Goal: Information Seeking & Learning: Learn about a topic

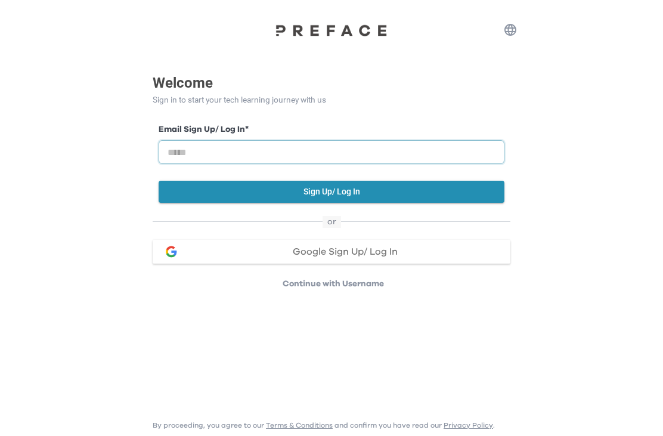
click at [342, 162] on input "email" at bounding box center [332, 152] width 346 height 24
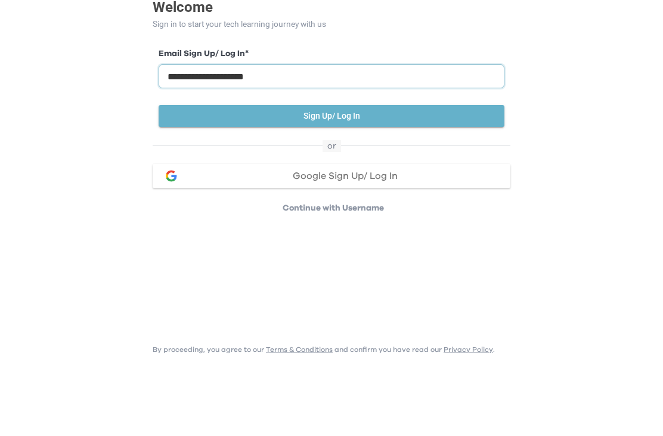
type input "**********"
click at [339, 181] on button "Sign Up/ Log In" at bounding box center [332, 192] width 346 height 22
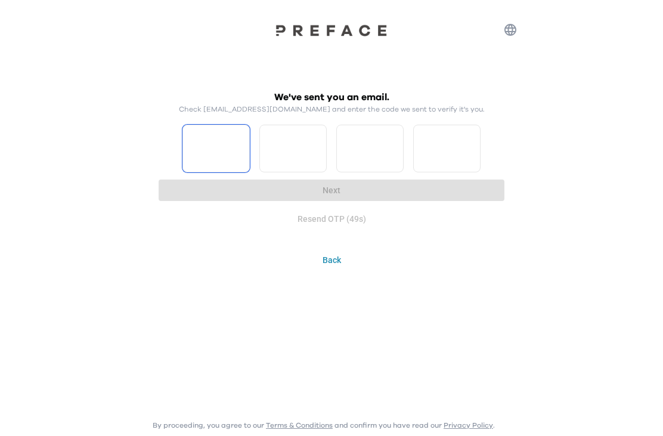
click at [219, 153] on input "Please enter OTP character 1" at bounding box center [215, 149] width 67 height 48
type input "*"
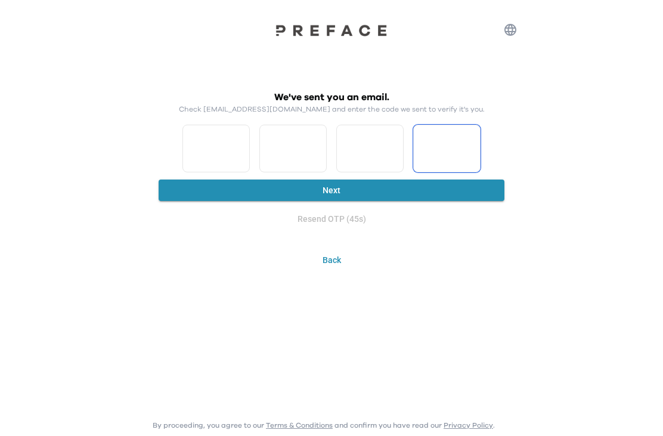
type input "*"
click at [356, 184] on button "Next" at bounding box center [332, 190] width 346 height 22
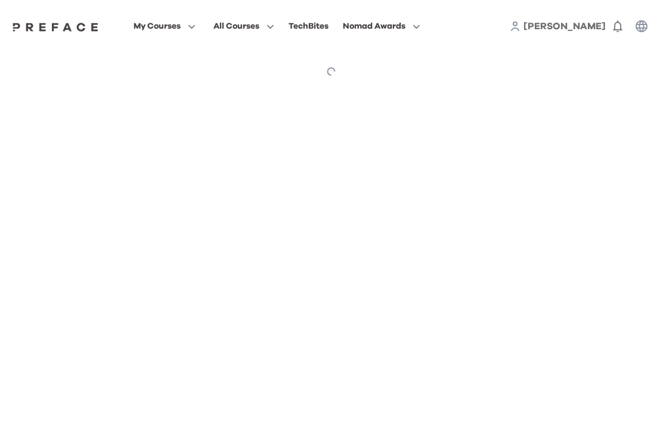
click at [337, 92] on html "My Courses All Courses TechBites Nomad Awards Anthony Preface My Courses My Cou…" at bounding box center [331, 46] width 663 height 92
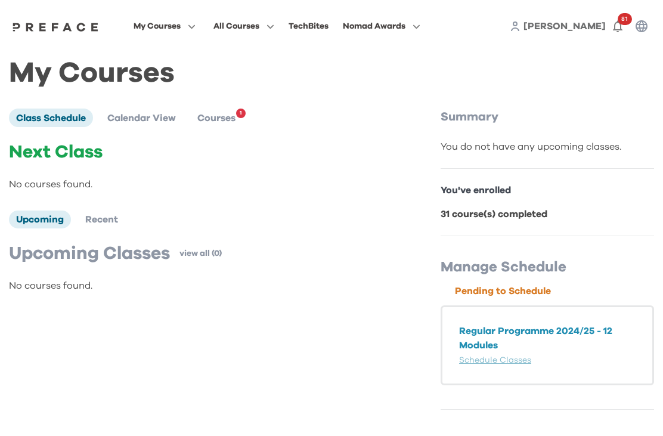
click at [231, 120] on span "Courses" at bounding box center [216, 118] width 38 height 10
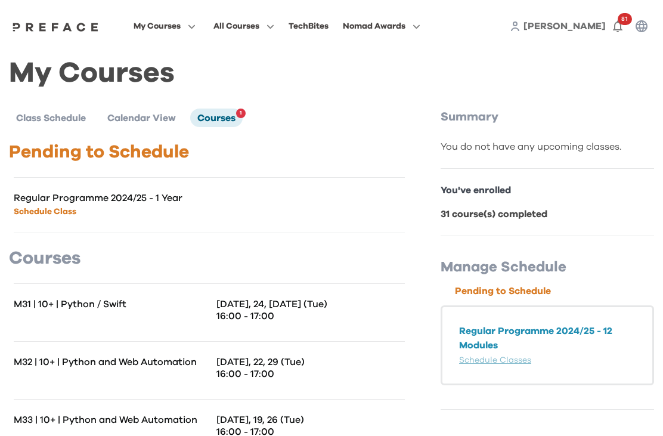
click at [420, 23] on icon "button" at bounding box center [414, 26] width 13 height 9
click at [614, 28] on icon "button" at bounding box center [618, 27] width 10 height 12
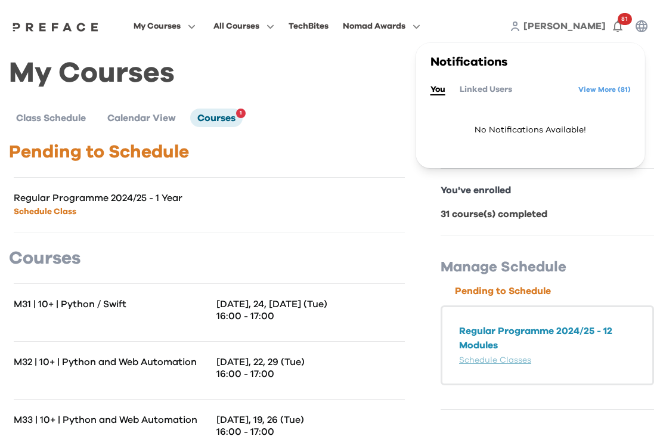
click at [615, 88] on link "View More ( 81 )" at bounding box center [604, 89] width 52 height 19
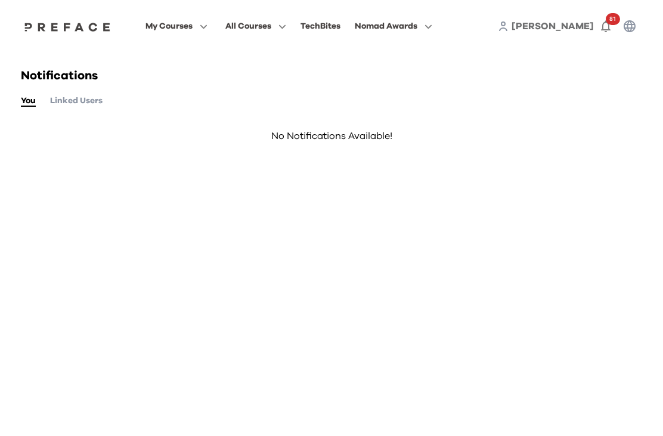
click at [271, 26] on span "All Courses" at bounding box center [248, 26] width 46 height 14
click at [277, 110] on span at bounding box center [256, 107] width 112 height 33
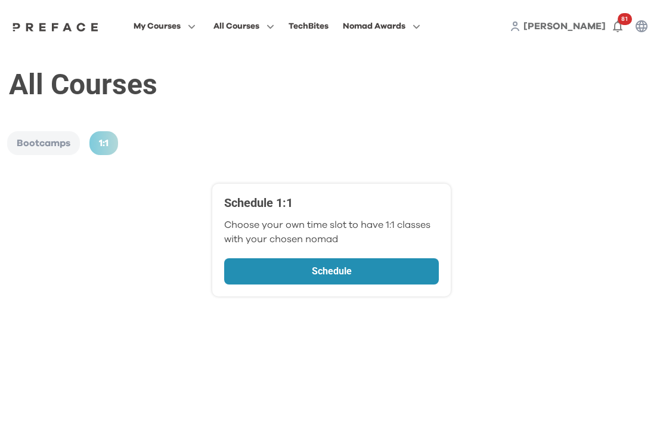
click at [196, 26] on icon "button" at bounding box center [189, 26] width 13 height 9
click at [211, 76] on span at bounding box center [164, 74] width 112 height 33
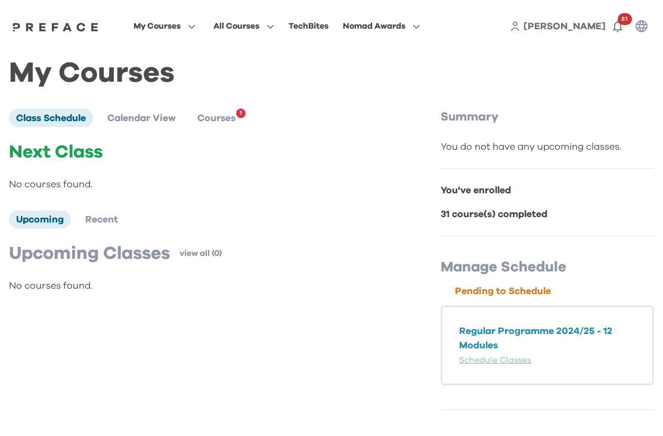
click at [181, 30] on span "My Courses" at bounding box center [157, 26] width 47 height 14
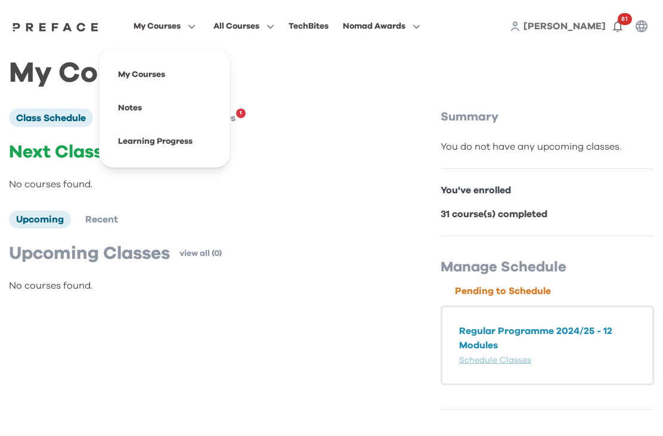
click at [206, 142] on span at bounding box center [164, 141] width 112 height 33
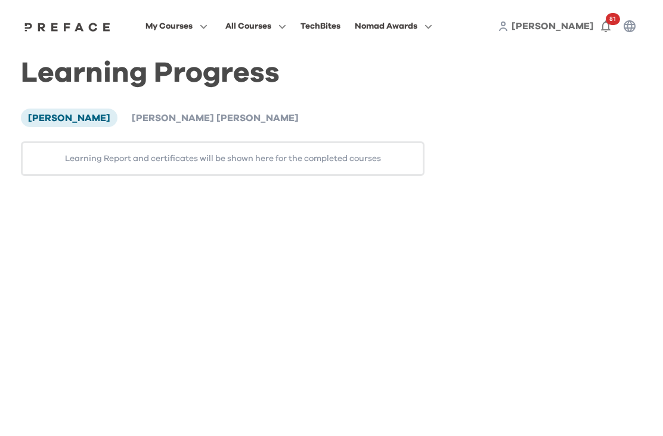
click at [198, 126] on li "Shun Hei Marcus Tseung" at bounding box center [215, 117] width 181 height 18
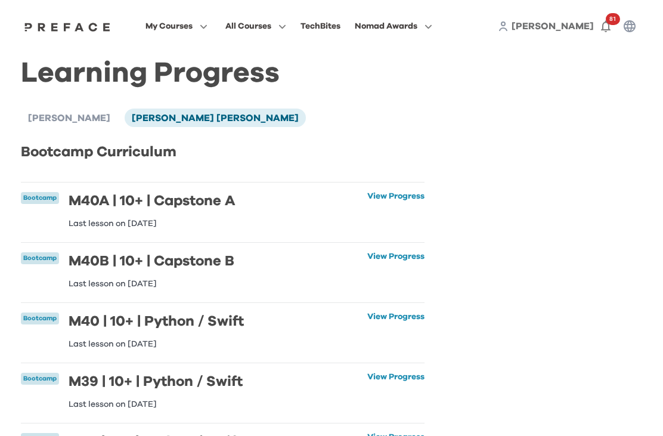
click at [413, 198] on link "View Progress" at bounding box center [395, 210] width 57 height 36
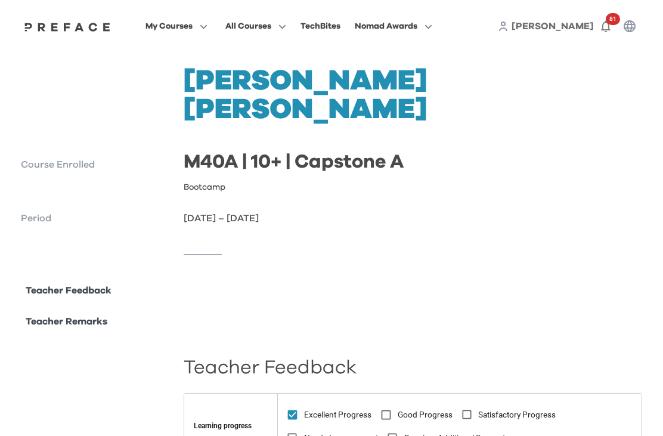
click at [271, 27] on span "All Courses" at bounding box center [248, 26] width 46 height 14
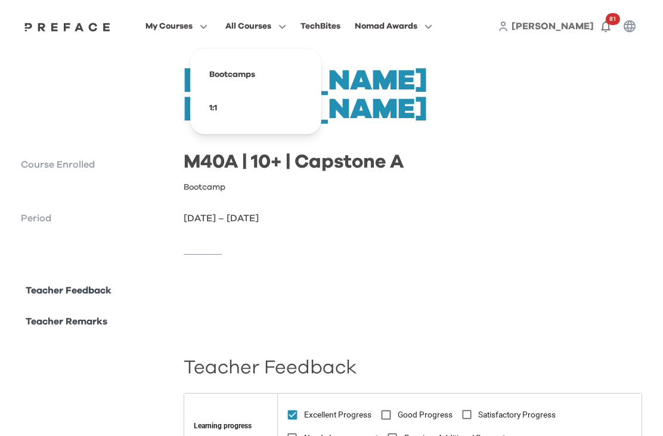
click at [207, 26] on icon "button" at bounding box center [201, 26] width 13 height 9
click at [197, 108] on span at bounding box center [176, 107] width 112 height 33
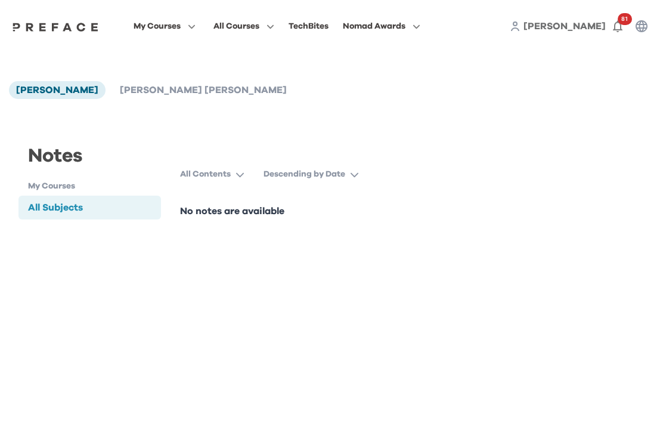
click at [218, 94] on span "[PERSON_NAME] [PERSON_NAME]" at bounding box center [203, 90] width 167 height 10
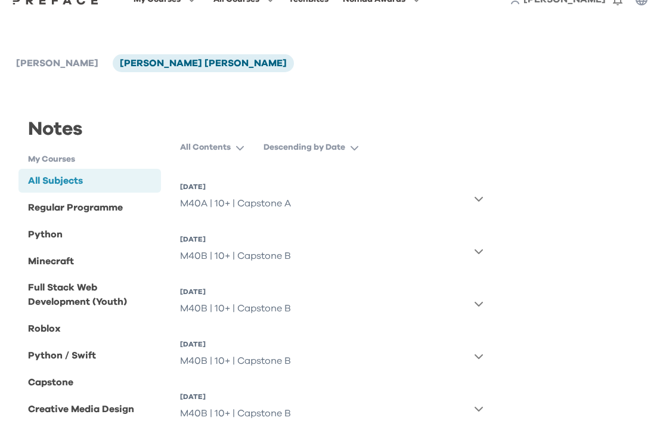
scroll to position [29, 0]
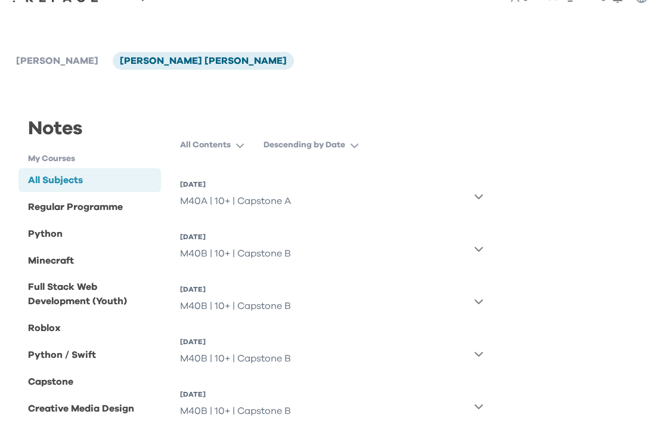
click at [479, 194] on icon "button" at bounding box center [479, 196] width 10 height 10
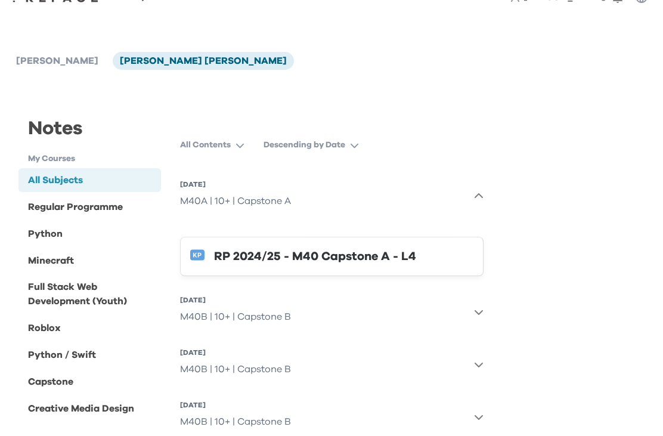
click at [379, 260] on div "RP 2024/25 - M40 Capstone A - L4" at bounding box center [343, 256] width 259 height 19
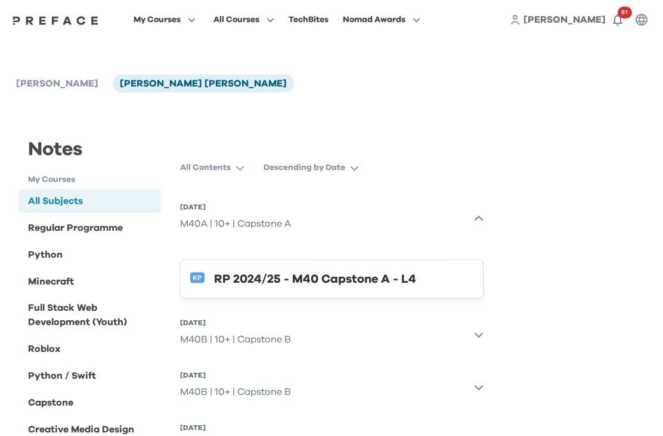
scroll to position [0, 0]
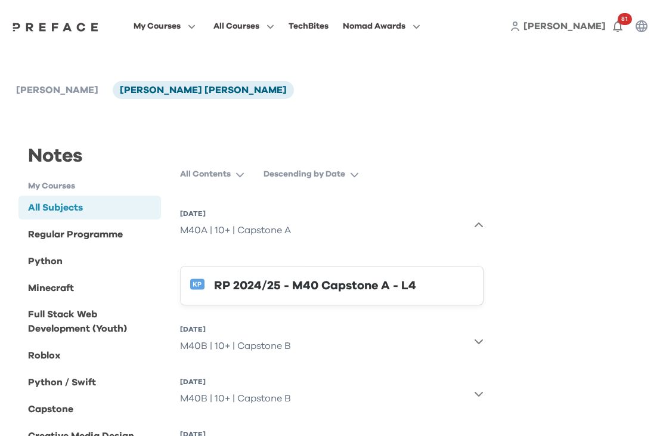
click at [624, 29] on icon "button" at bounding box center [617, 26] width 14 height 14
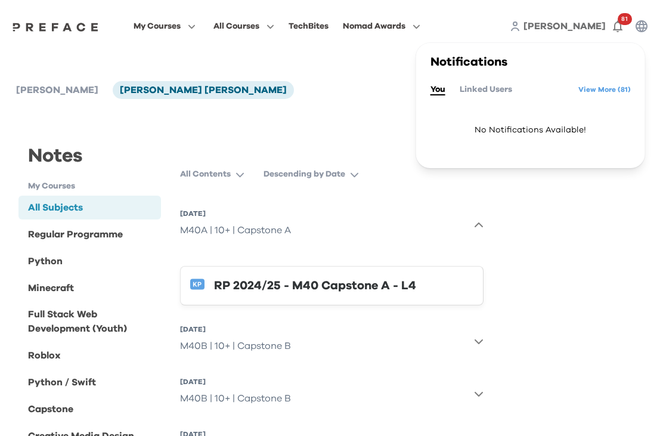
click at [490, 90] on button "Linked Users" at bounding box center [486, 89] width 52 height 13
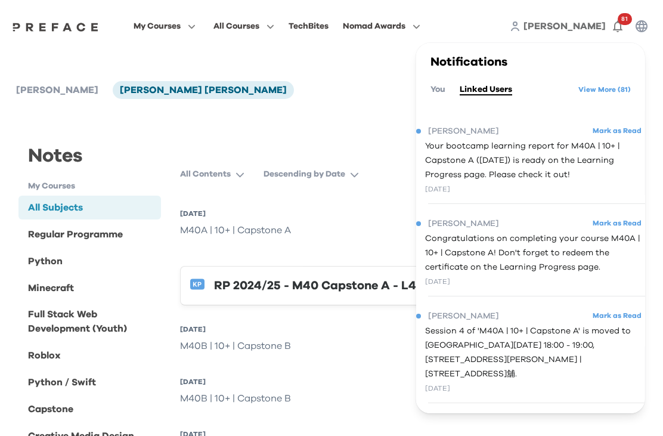
click at [568, 255] on span "Congratulations on completing your course M40A | 10+ | Capstone A! Don't forget…" at bounding box center [535, 252] width 220 height 43
click at [569, 259] on span "Congratulations on completing your course M40A | 10+ | Capstone A! Don't forget…" at bounding box center [535, 252] width 220 height 43
click at [569, 258] on span "Congratulations on completing your course M40A | 10+ | Capstone A! Don't forget…" at bounding box center [535, 252] width 220 height 43
click at [627, 222] on button "Mark as Read" at bounding box center [617, 223] width 56 height 16
click at [534, 240] on span "Congratulations on completing your course M40A | 10+ | Capstone A! Don't forget…" at bounding box center [535, 252] width 220 height 43
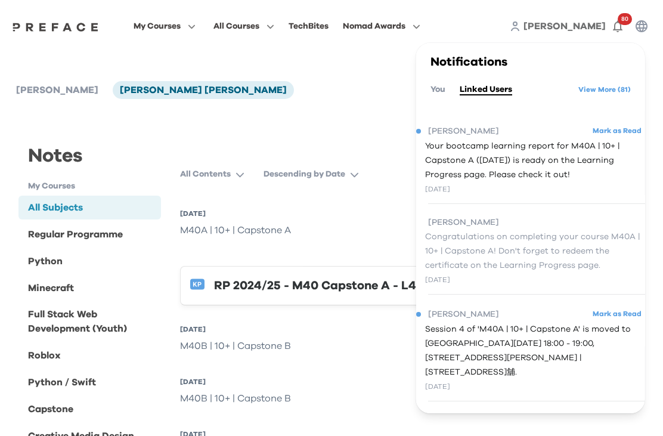
click at [498, 248] on span "Congratulations on completing your course M40A | 10+ | Capstone A! Don't forget…" at bounding box center [535, 250] width 220 height 43
click at [503, 255] on span "Congratulations on completing your course M40A | 10+ | Capstone A! Don't forget…" at bounding box center [535, 250] width 220 height 43
click at [502, 254] on span "Congratulations on completing your course M40A | 10+ | Capstone A! Don't forget…" at bounding box center [535, 250] width 220 height 43
click at [501, 247] on span "Congratulations on completing your course M40A | 10+ | Capstone A! Don't forget…" at bounding box center [535, 250] width 220 height 43
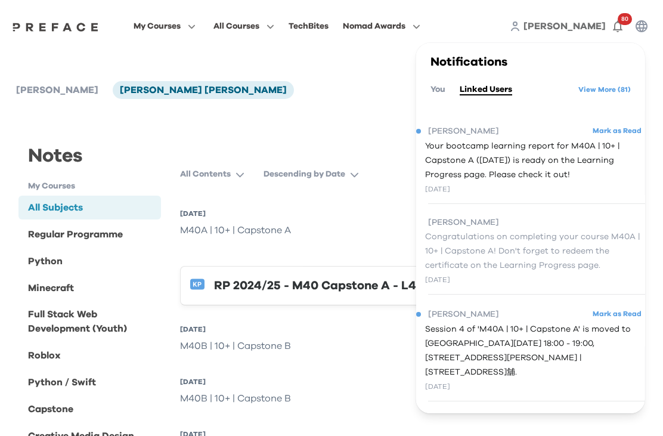
click at [546, 259] on span "Congratulations on completing your course M40A | 10+ | Capstone A! Don't forget…" at bounding box center [535, 250] width 220 height 43
click at [539, 259] on span "Congratulations on completing your course M40A | 10+ | Capstone A! Don't forget…" at bounding box center [535, 250] width 220 height 43
click at [524, 260] on span "Congratulations on completing your course M40A | 10+ | Capstone A! Don't forget…" at bounding box center [535, 250] width 220 height 43
click at [469, 252] on span "Congratulations on completing your course M40A | 10+ | Capstone A! Don't forget…" at bounding box center [535, 250] width 220 height 43
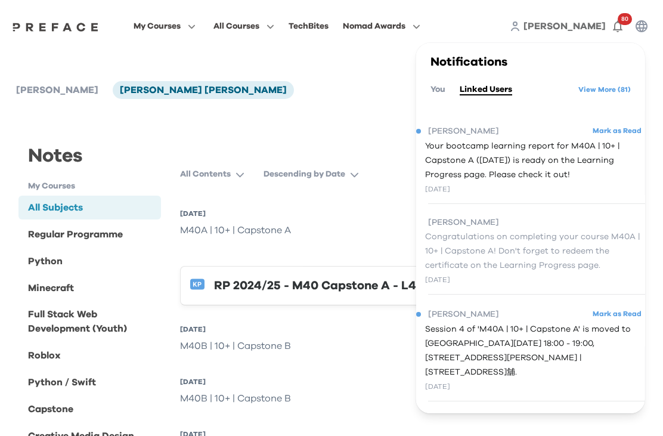
click at [470, 250] on span "Congratulations on completing your course M40A | 10+ | Capstone A! Don't forget…" at bounding box center [535, 250] width 220 height 43
click at [474, 249] on span "Congratulations on completing your course M40A | 10+ | Capstone A! Don't forget…" at bounding box center [535, 250] width 220 height 43
click at [349, 178] on button "Descending by Date" at bounding box center [315, 173] width 105 height 21
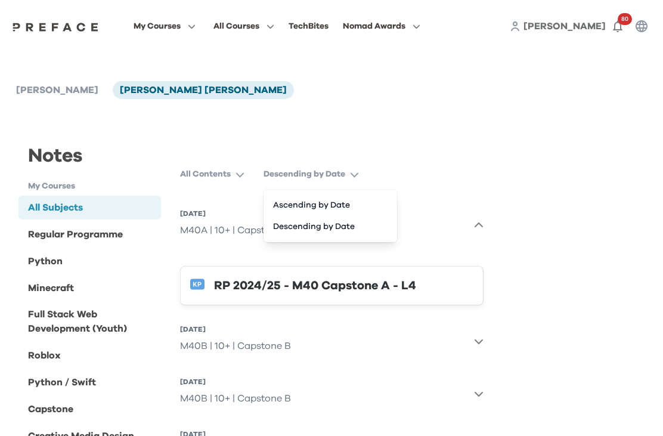
click at [234, 178] on button "All Contents" at bounding box center [217, 173] width 74 height 21
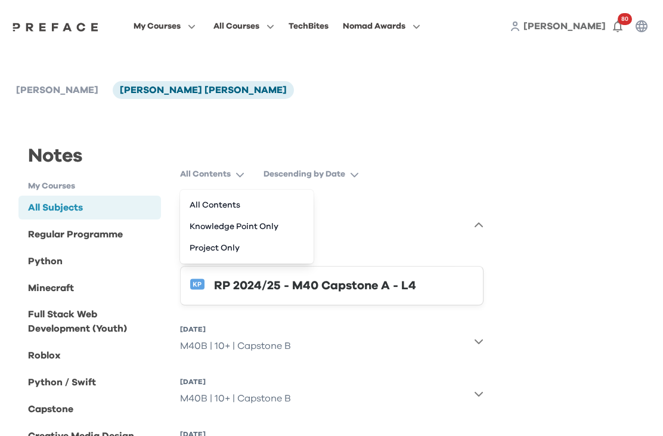
click at [199, 24] on button "My Courses" at bounding box center [164, 25] width 69 height 15
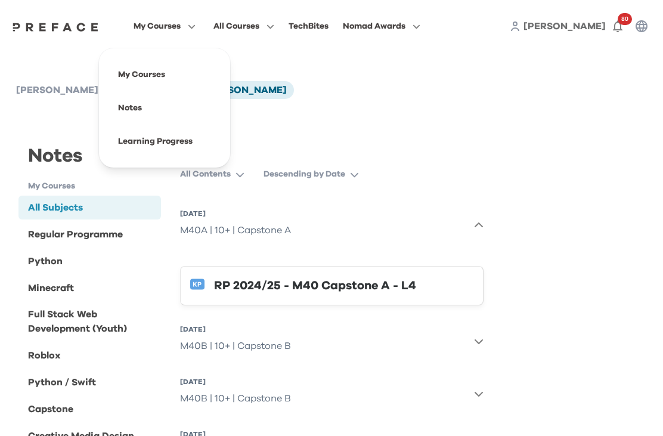
click at [216, 84] on span at bounding box center [164, 74] width 112 height 33
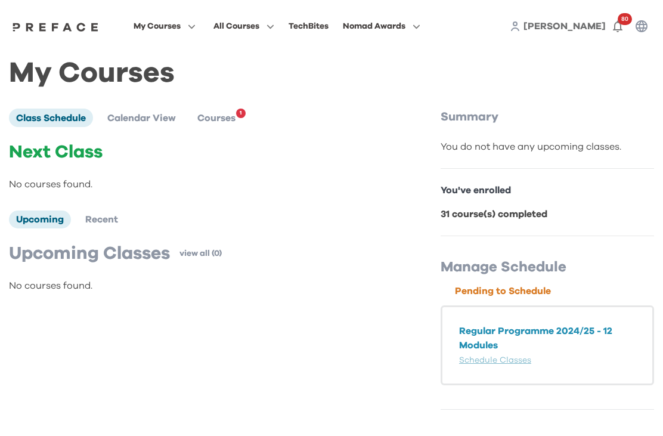
click at [238, 118] on li "Courses 1" at bounding box center [216, 117] width 52 height 18
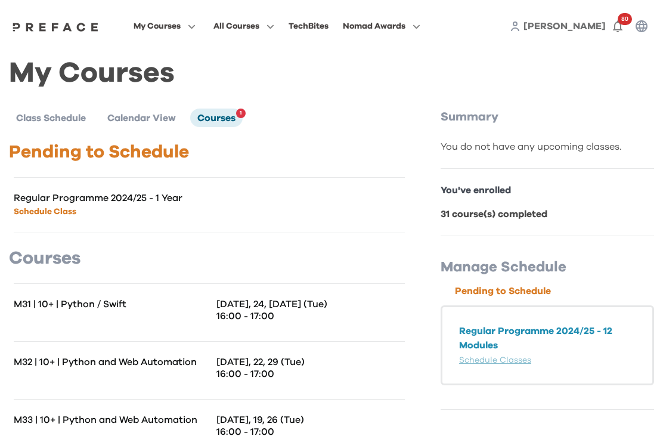
click at [133, 308] on p "M31 | 10+ | Python / Swift" at bounding box center [112, 304] width 196 height 12
click at [281, 314] on p "16:00 - 17:00" at bounding box center [310, 316] width 188 height 12
click at [489, 343] on p "Regular Programme 2024/25 - 12 Modules" at bounding box center [547, 338] width 176 height 29
click at [516, 360] on link "Schedule Classes" at bounding box center [495, 360] width 72 height 8
click at [235, 119] on span "Courses" at bounding box center [216, 118] width 38 height 10
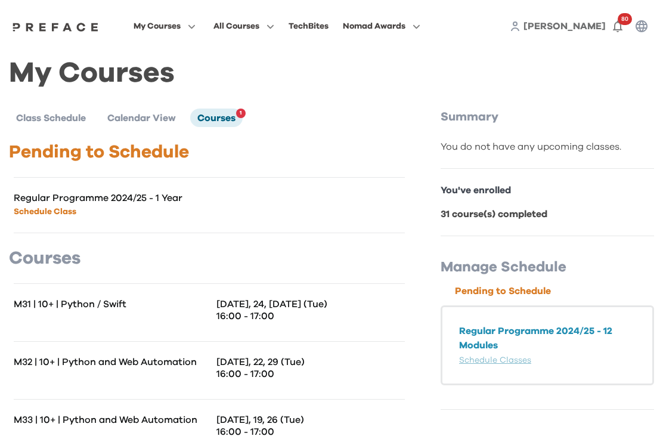
click at [231, 118] on span "Courses" at bounding box center [216, 118] width 38 height 10
click at [233, 120] on span "Courses" at bounding box center [216, 118] width 38 height 10
click at [52, 120] on span "Class Schedule" at bounding box center [51, 118] width 70 height 10
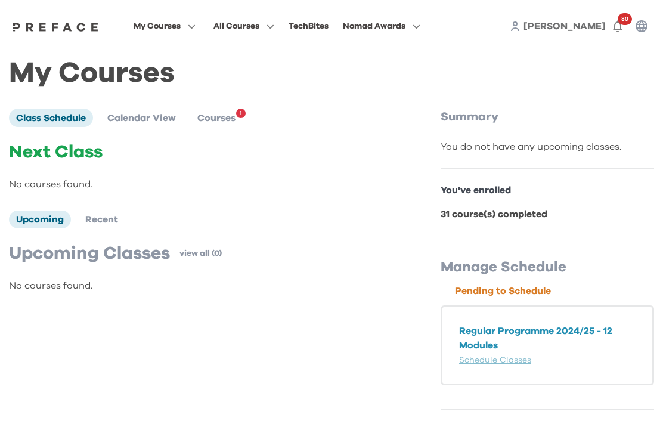
click at [100, 221] on span "Recent" at bounding box center [101, 220] width 33 height 10
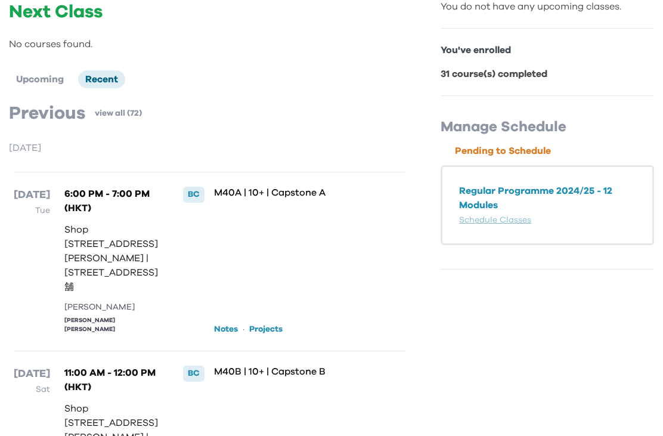
scroll to position [150, 0]
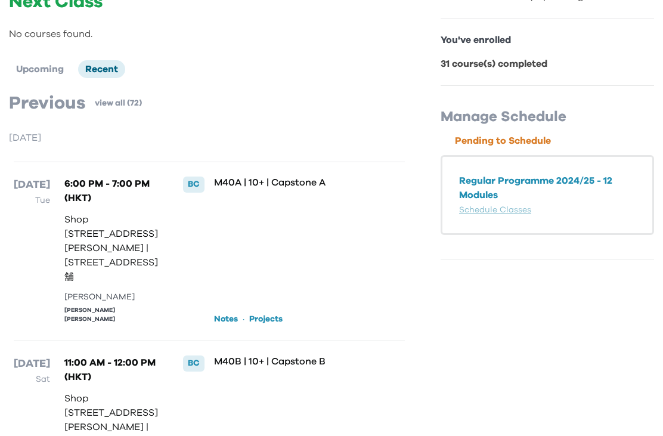
click at [187, 187] on div "BC" at bounding box center [193, 183] width 21 height 15
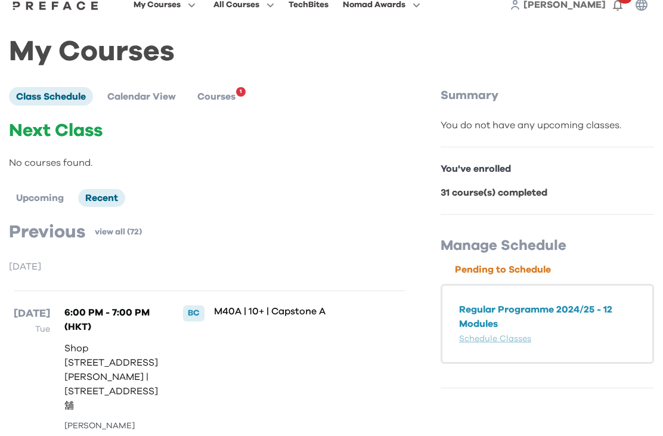
scroll to position [0, 0]
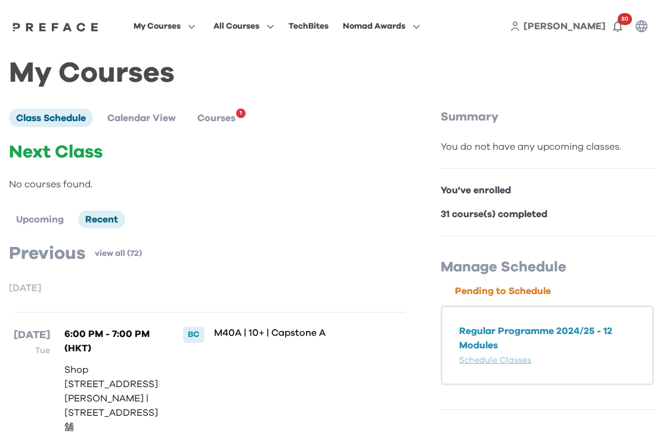
click at [181, 24] on span "My Courses" at bounding box center [157, 26] width 47 height 14
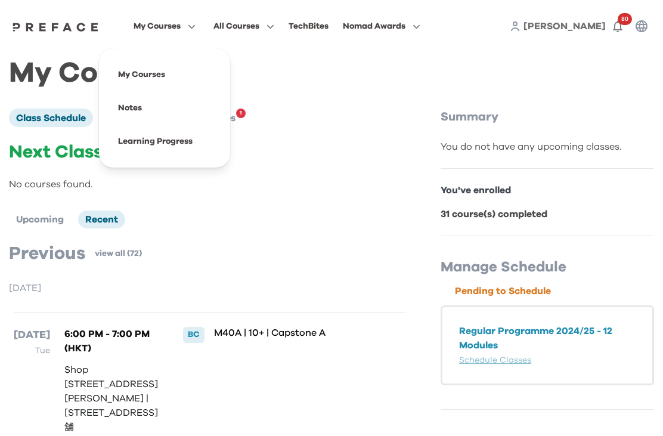
click at [184, 139] on span at bounding box center [164, 141] width 112 height 33
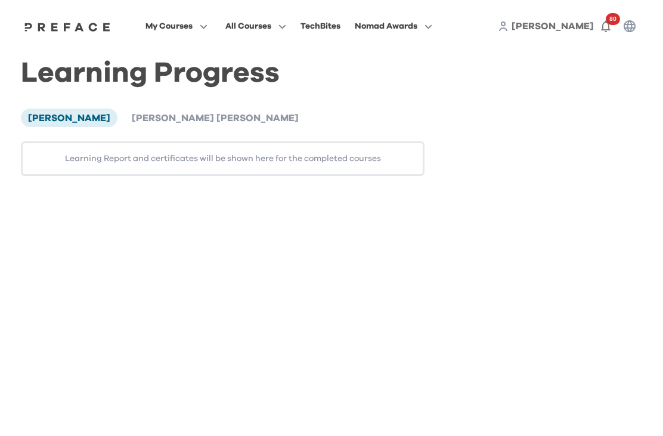
click at [179, 120] on span "[PERSON_NAME] [PERSON_NAME]" at bounding box center [215, 118] width 167 height 10
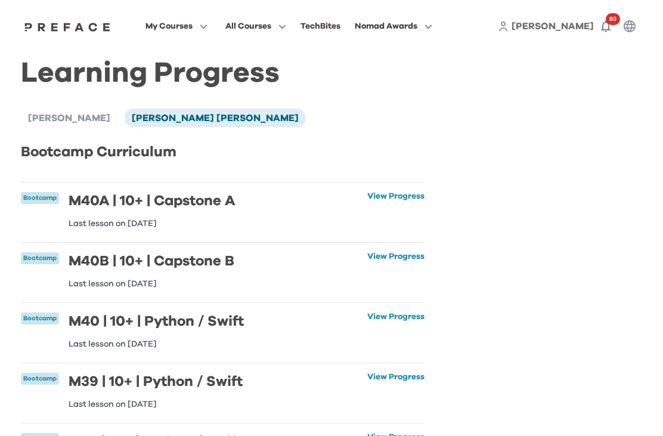
click at [398, 198] on link "View Progress" at bounding box center [395, 210] width 57 height 36
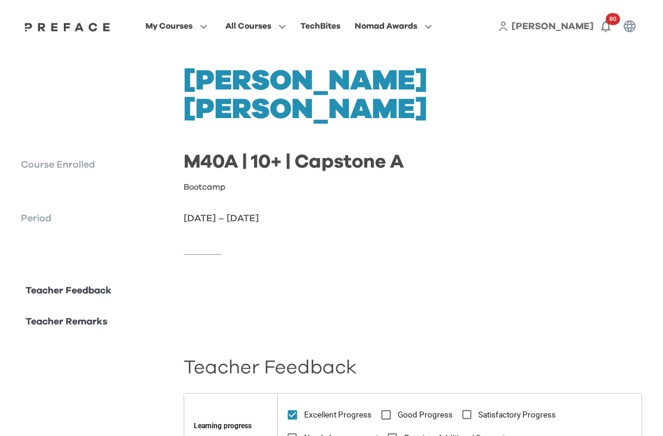
click at [432, 26] on icon "button" at bounding box center [426, 26] width 13 height 9
click at [67, 314] on p "Teacher Remarks" at bounding box center [67, 321] width 82 height 14
click at [52, 157] on p "Course Enrolled" at bounding box center [97, 164] width 153 height 14
click at [55, 157] on p "Course Enrolled" at bounding box center [97, 164] width 153 height 14
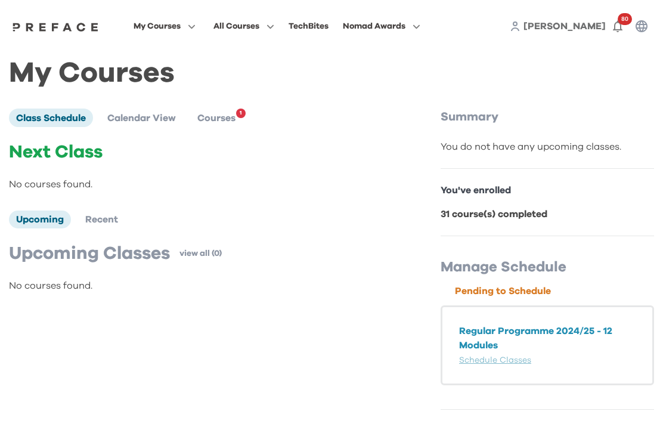
click at [235, 117] on span "Courses" at bounding box center [216, 118] width 38 height 10
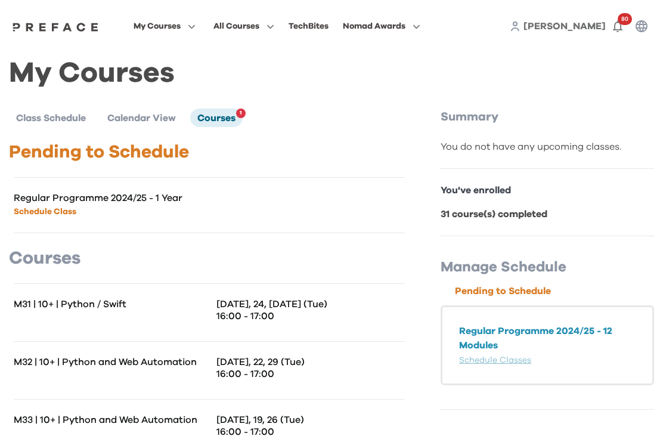
click at [245, 114] on span "1" at bounding box center [241, 113] width 10 height 10
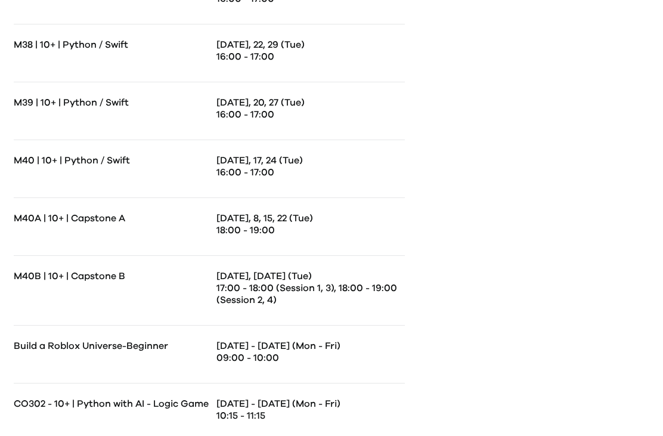
scroll to position [829, 0]
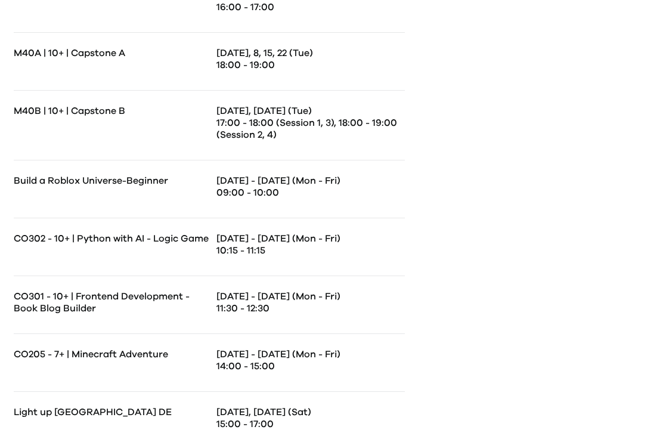
click at [278, 418] on p "15:00 - 17:00" at bounding box center [310, 424] width 188 height 12
click at [246, 427] on p "15:00 - 17:00" at bounding box center [310, 424] width 188 height 12
click at [269, 414] on p "Oct 5, 26, Nov 16 (Sat)" at bounding box center [310, 412] width 188 height 12
click at [265, 365] on p "14:00 - 15:00" at bounding box center [310, 366] width 188 height 12
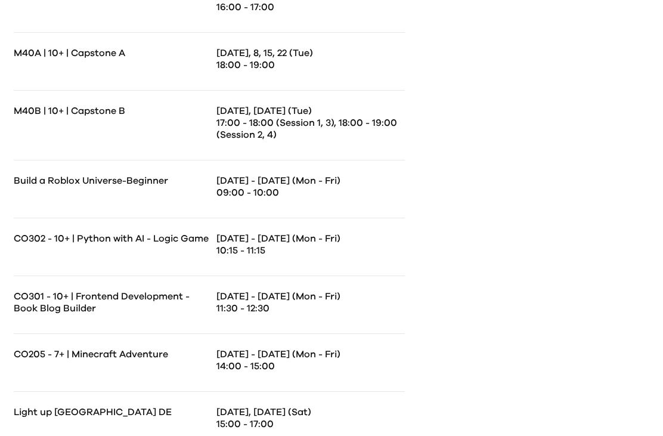
click at [271, 308] on p "11:30 - 12:30" at bounding box center [310, 308] width 188 height 12
click at [275, 241] on p "Aug 5 - 9 (Mon - Fri)" at bounding box center [310, 238] width 188 height 12
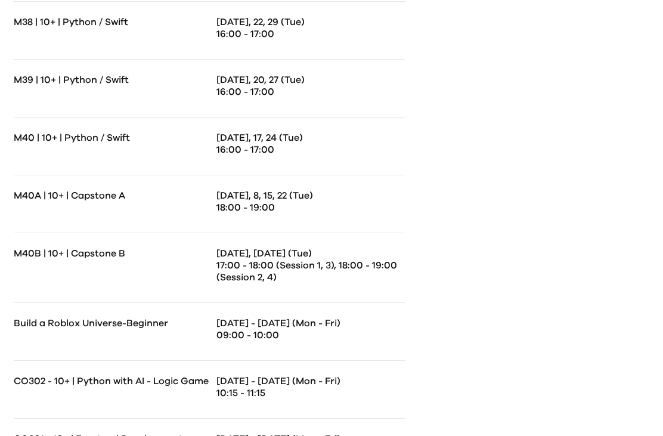
scroll to position [684, 0]
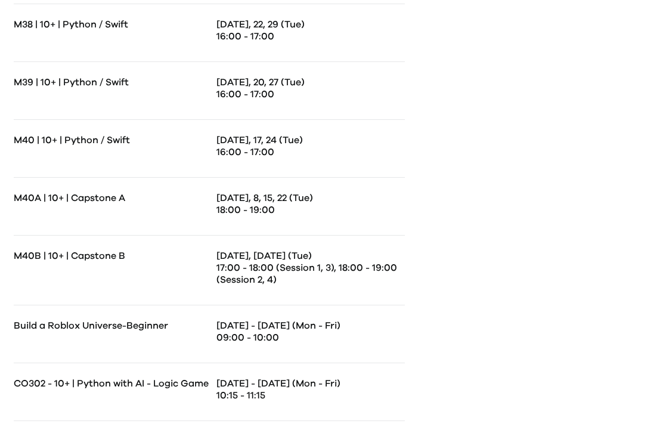
click at [252, 269] on p "17:00 - 18:00 (Session 1, 3), 18:00 - 19:00 (Session 2, 4)" at bounding box center [310, 274] width 188 height 24
click at [255, 210] on p "18:00 - 19:00" at bounding box center [310, 210] width 188 height 12
click at [282, 148] on p "16:00 - 17:00" at bounding box center [310, 153] width 188 height 12
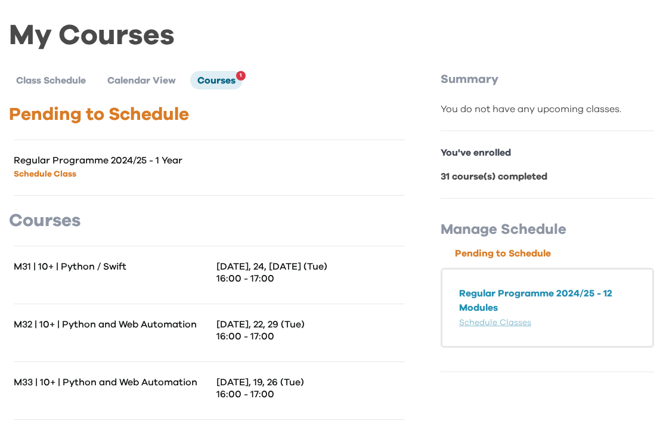
scroll to position [0, 0]
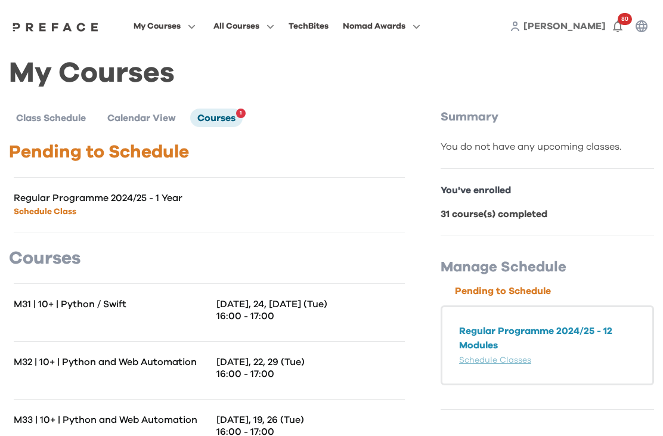
click at [231, 122] on span "Courses" at bounding box center [216, 118] width 38 height 10
click at [26, 117] on span "Class Schedule" at bounding box center [51, 118] width 70 height 10
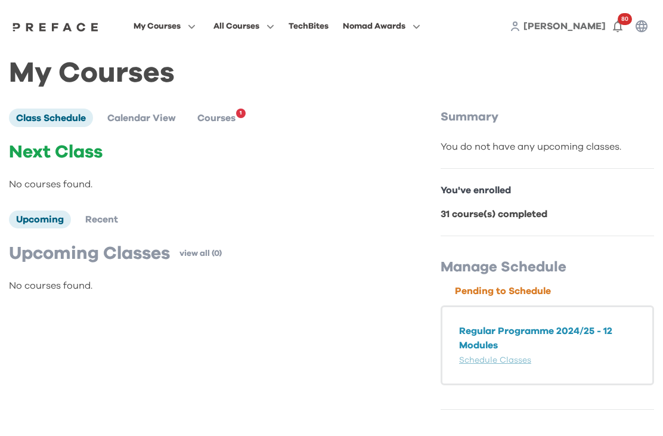
click at [488, 336] on p "Regular Programme 2024/25 - 12 Modules" at bounding box center [547, 338] width 176 height 29
click at [512, 362] on link "Schedule Classes" at bounding box center [495, 360] width 72 height 8
click at [512, 216] on b "31 course(s) completed" at bounding box center [494, 214] width 107 height 10
click at [502, 191] on p "You've enrolled" at bounding box center [547, 190] width 213 height 14
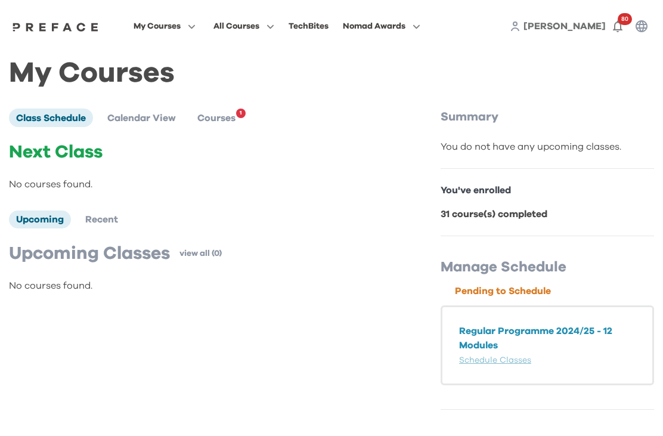
click at [499, 219] on p "31 course(s) completed" at bounding box center [547, 214] width 213 height 14
click at [544, 219] on p "31 course(s) completed" at bounding box center [547, 214] width 213 height 14
click at [535, 291] on p "Pending to Schedule" at bounding box center [554, 291] width 199 height 14
click at [538, 278] on div "Manage Schedule Pending to Schedule Regular Programme 2024/25 - 12 Modules Sche…" at bounding box center [547, 322] width 213 height 173
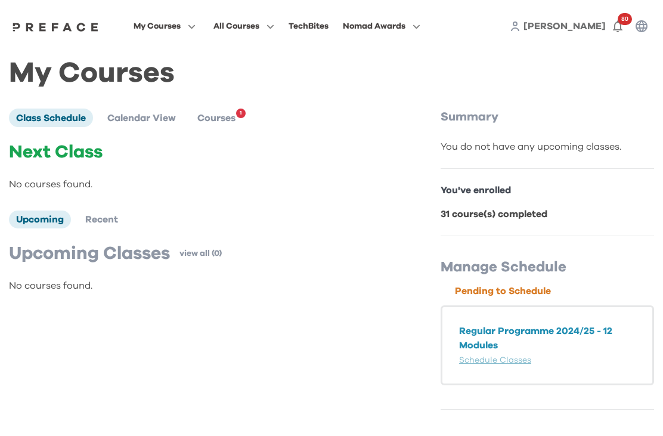
click at [537, 278] on div "Manage Schedule Pending to Schedule Regular Programme 2024/25 - 12 Modules Sche…" at bounding box center [547, 322] width 213 height 173
click at [199, 30] on button "My Courses" at bounding box center [164, 25] width 69 height 15
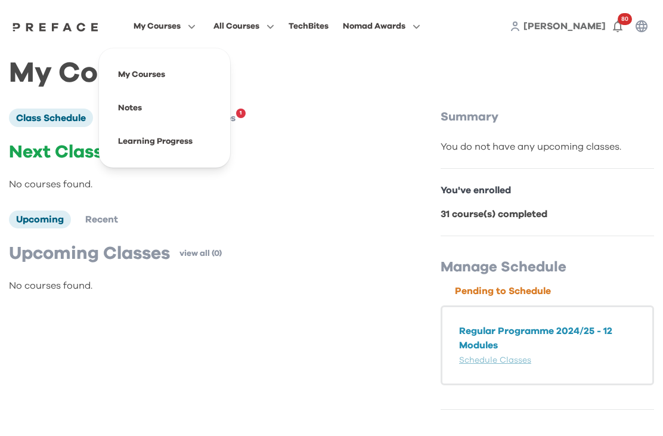
click at [221, 148] on span at bounding box center [164, 141] width 112 height 33
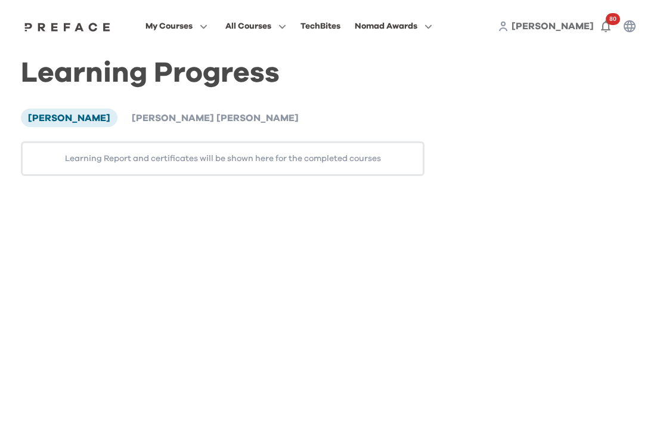
click at [198, 123] on li "Shun Hei Marcus Tseung" at bounding box center [215, 117] width 181 height 18
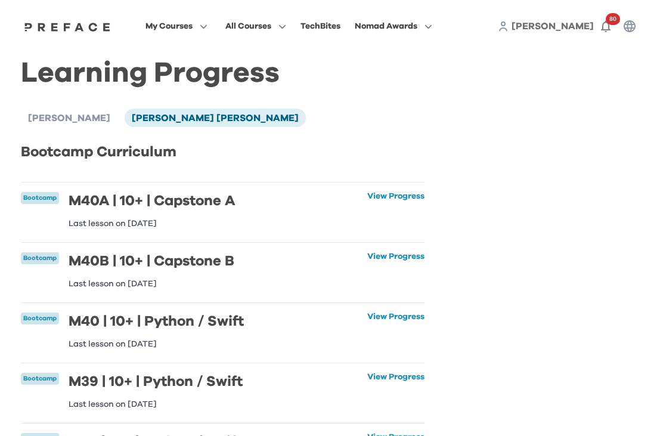
click at [27, 150] on h2 "Bootcamp Curriculum" at bounding box center [223, 151] width 404 height 21
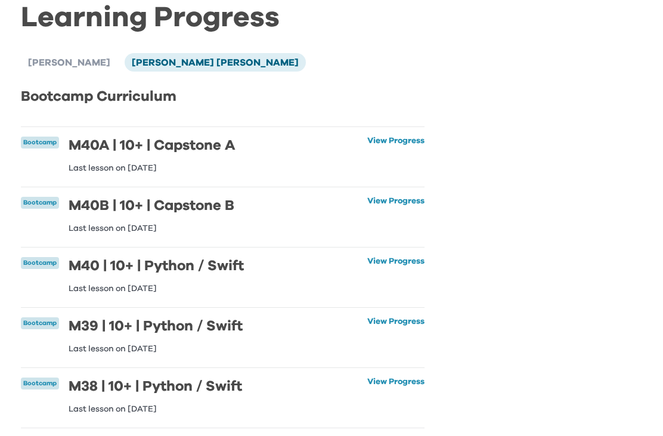
scroll to position [56, 0]
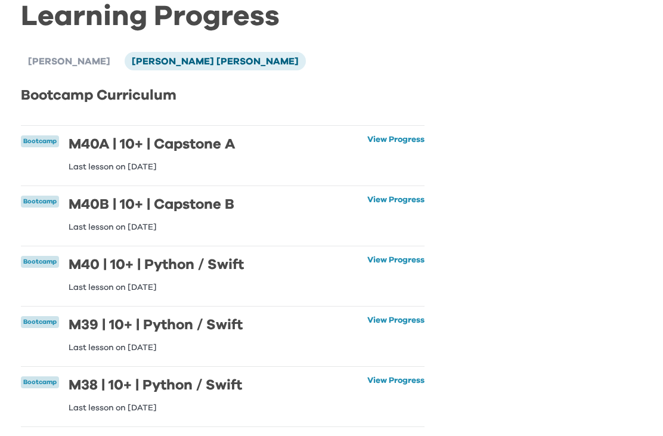
click at [404, 262] on link "View Progress" at bounding box center [395, 274] width 57 height 36
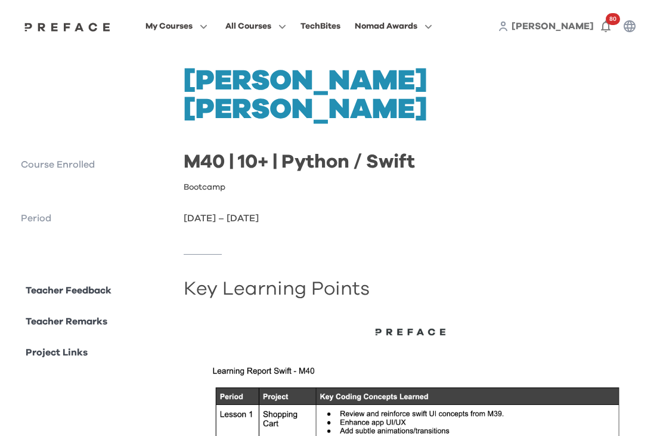
click at [566, 25] on span "[PERSON_NAME]" at bounding box center [552, 26] width 82 height 10
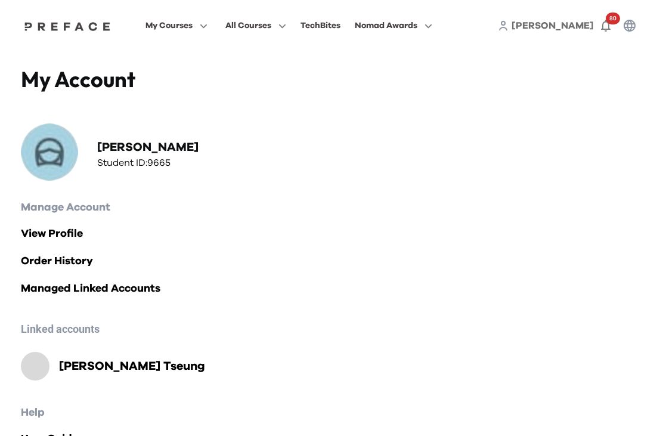
scroll to position [13, 0]
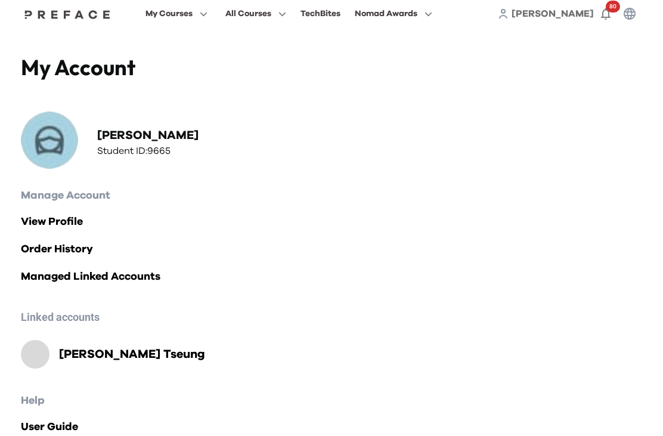
click at [166, 362] on h2 "Shun Hei Marcus Tseung" at bounding box center [132, 354] width 146 height 17
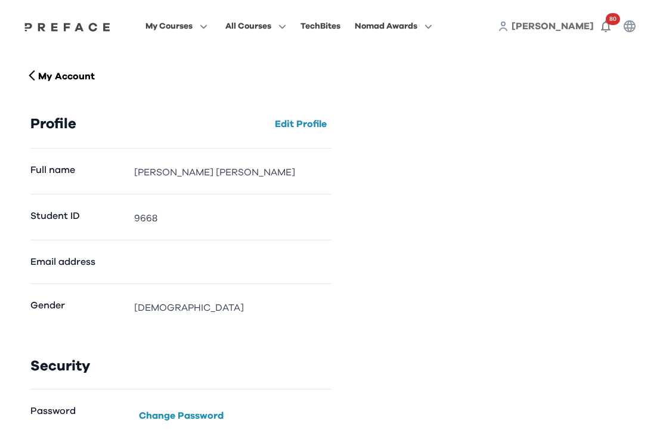
click at [271, 29] on span "All Courses" at bounding box center [248, 26] width 46 height 14
click at [274, 116] on span at bounding box center [256, 107] width 112 height 33
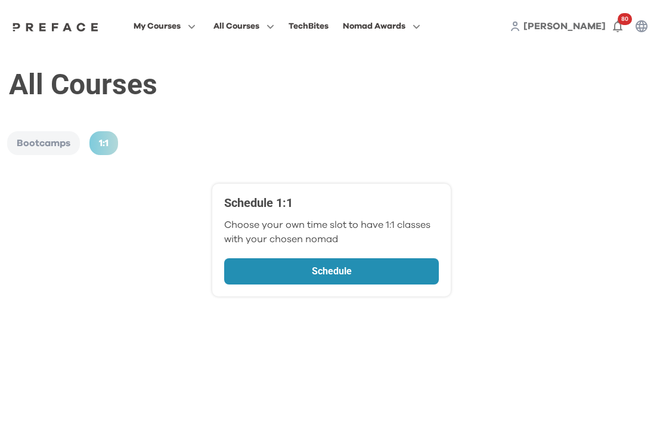
click at [259, 32] on span "All Courses" at bounding box center [236, 26] width 46 height 14
click at [289, 76] on span at bounding box center [244, 74] width 112 height 33
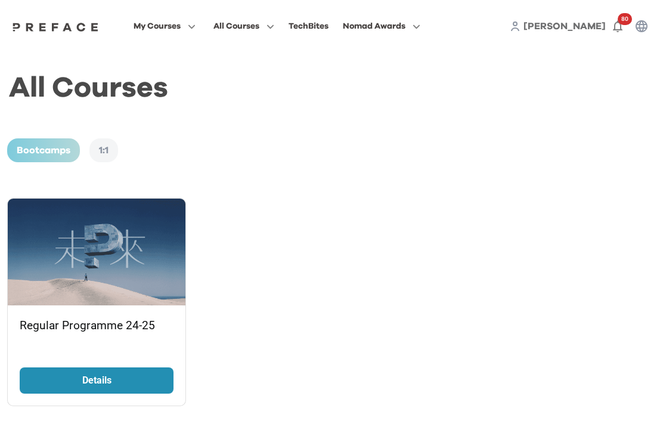
click at [181, 27] on span "My Courses" at bounding box center [157, 26] width 47 height 14
click at [188, 113] on span at bounding box center [164, 107] width 112 height 33
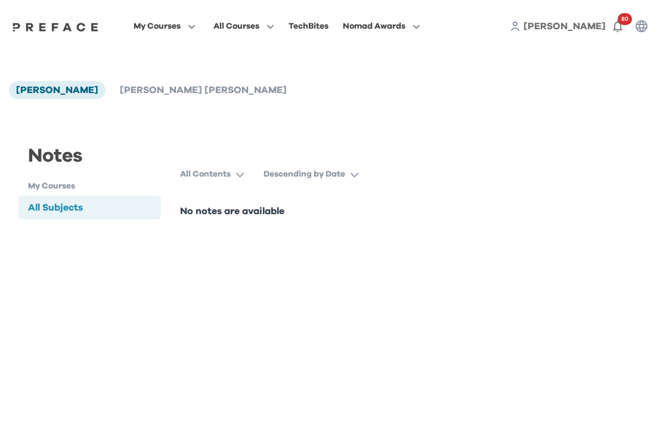
click at [39, 183] on h1 "My Courses" at bounding box center [94, 186] width 133 height 13
click at [41, 188] on h1 "My Courses" at bounding box center [94, 186] width 133 height 13
click at [234, 174] on button "All Contents" at bounding box center [217, 173] width 74 height 21
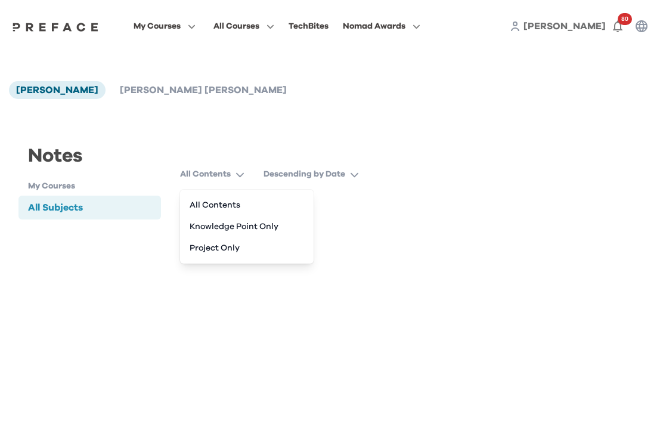
click at [231, 249] on button "Project Only" at bounding box center [247, 247] width 124 height 21
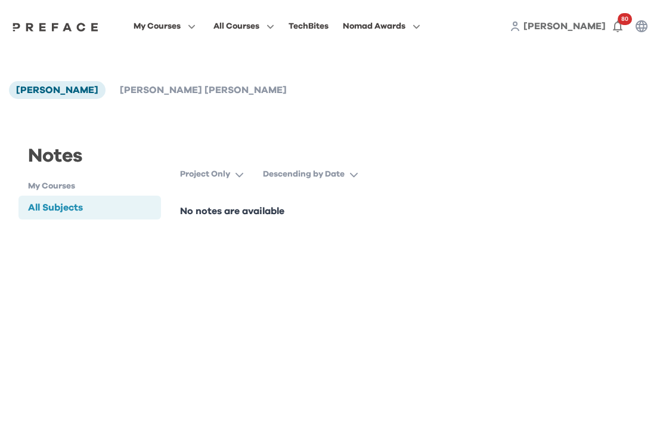
click at [239, 177] on icon "button" at bounding box center [239, 174] width 9 height 9
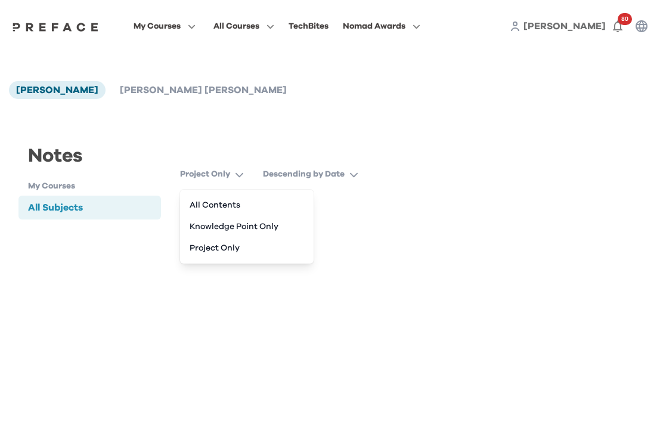
click at [232, 202] on button "All Contents" at bounding box center [247, 204] width 124 height 21
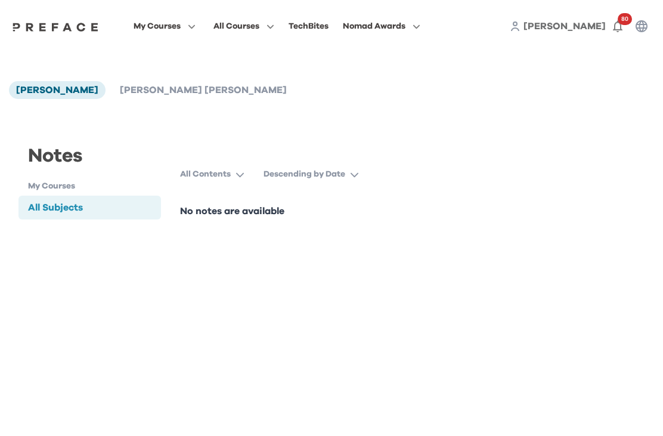
click at [200, 96] on li "[PERSON_NAME] [PERSON_NAME]" at bounding box center [203, 90] width 181 height 18
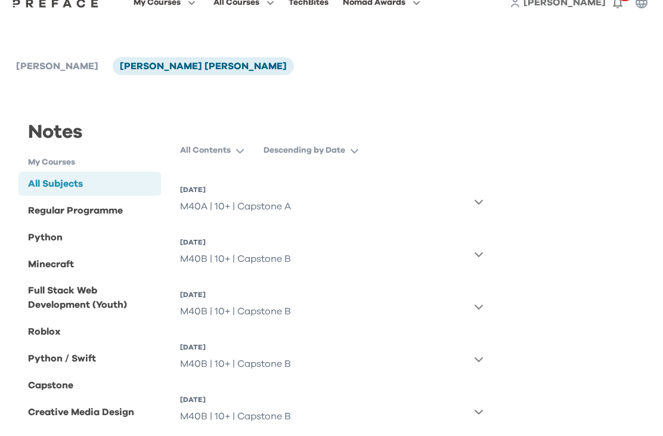
scroll to position [24, 0]
click at [479, 204] on icon "button" at bounding box center [478, 202] width 8 height 5
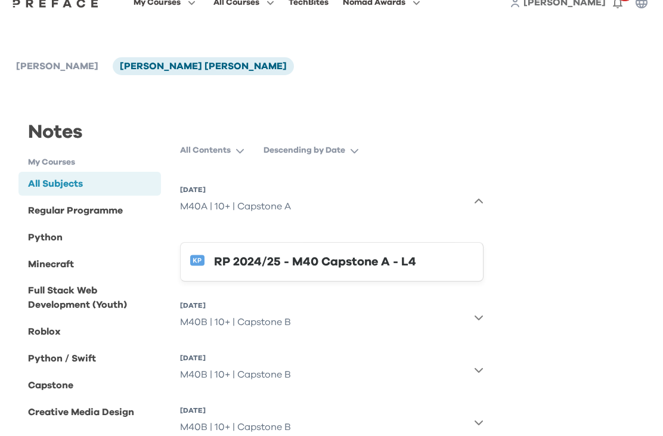
click at [366, 269] on div "RP 2024/25 - M40 Capstone A - L4" at bounding box center [343, 261] width 259 height 19
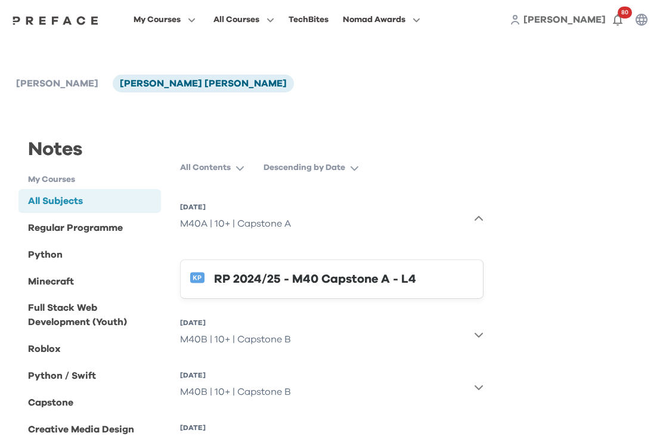
scroll to position [0, 0]
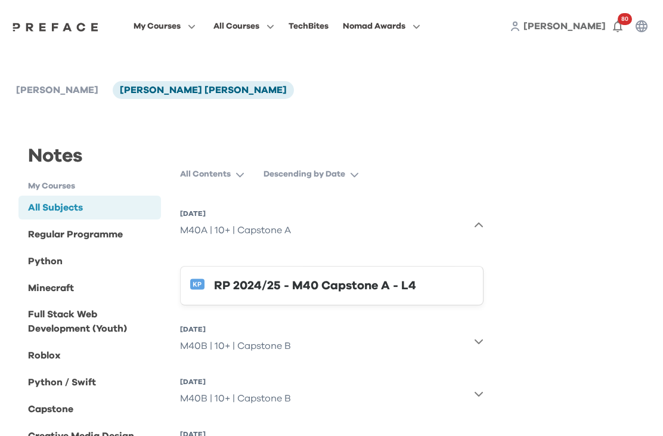
click at [114, 235] on div "Regular Programme" at bounding box center [75, 234] width 95 height 14
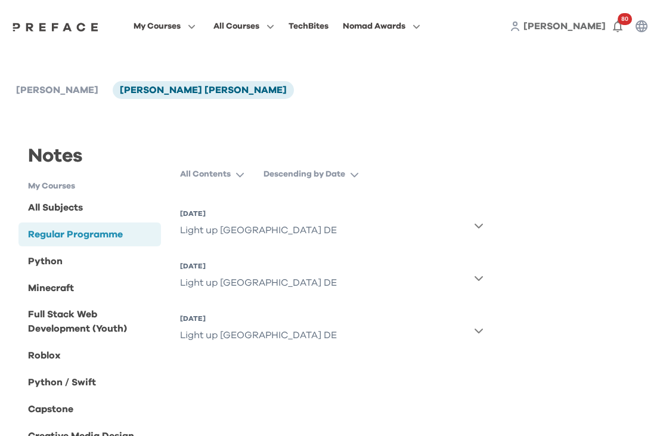
click at [483, 220] on button "16 Nov 2024, Sat Light up London DE" at bounding box center [331, 225] width 303 height 43
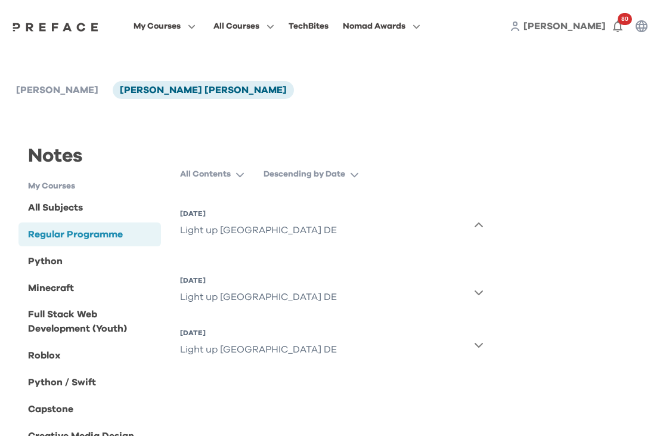
click at [195, 27] on icon "button" at bounding box center [191, 26] width 7 height 4
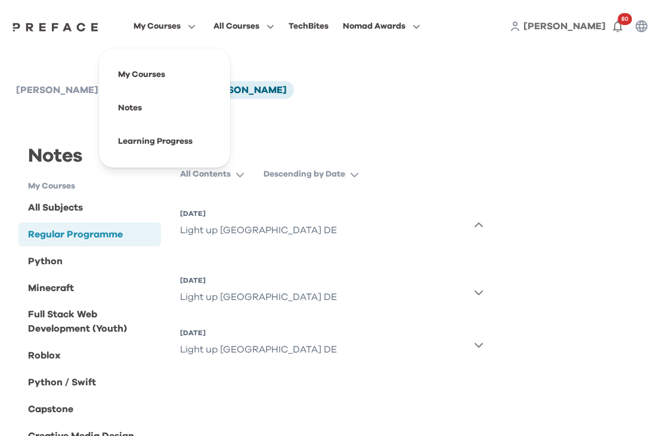
click at [217, 77] on span at bounding box center [164, 74] width 112 height 33
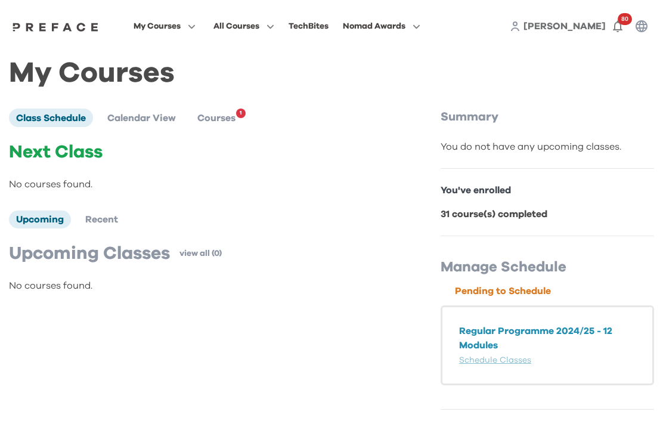
click at [100, 221] on span "Recent" at bounding box center [101, 220] width 33 height 10
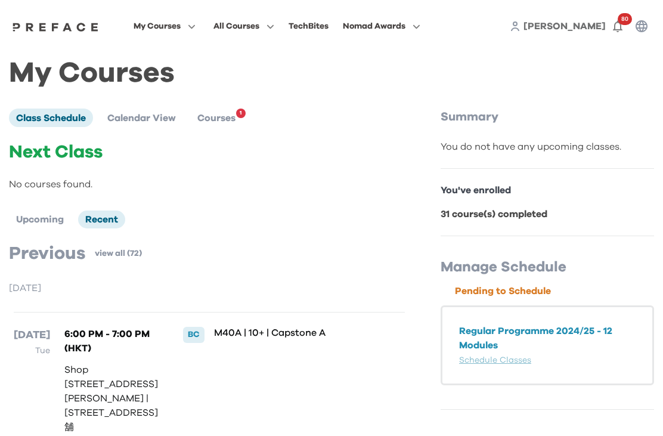
click at [609, 149] on div "You do not have any upcoming classes." at bounding box center [547, 146] width 213 height 14
click at [241, 117] on span "1" at bounding box center [241, 113] width 10 height 10
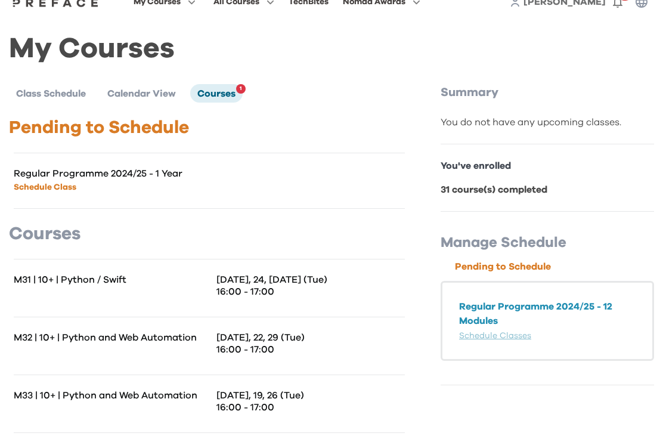
scroll to position [27, 0]
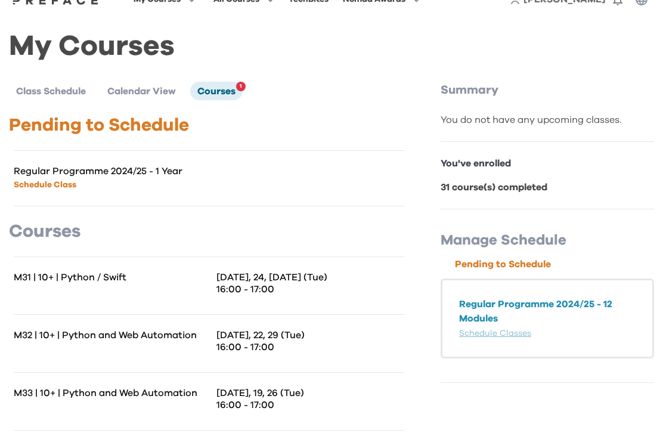
click at [45, 298] on div "M31 | 10+ | Python / Swift" at bounding box center [112, 285] width 196 height 29
click at [48, 278] on p "M31 | 10+ | Python / Swift" at bounding box center [112, 277] width 196 height 12
click at [28, 283] on div "M31 | 10+ | Python / Swift" at bounding box center [112, 285] width 196 height 29
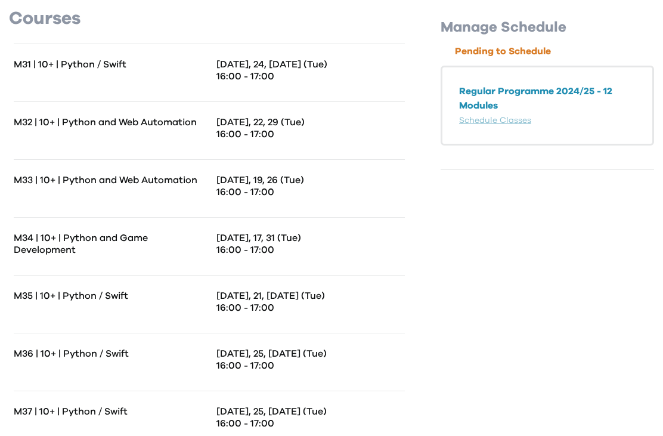
scroll to position [0, 0]
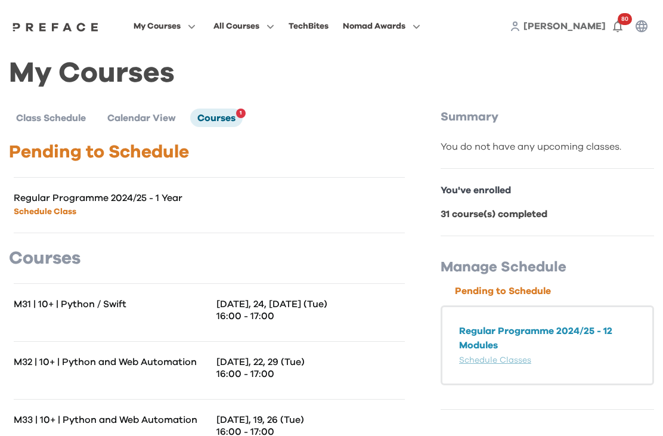
click at [238, 114] on span "1" at bounding box center [241, 113] width 10 height 10
click at [231, 122] on span "Courses" at bounding box center [216, 118] width 38 height 10
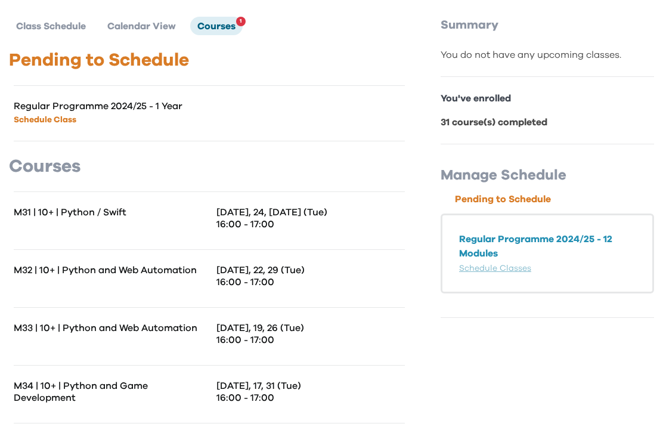
scroll to position [92, 0]
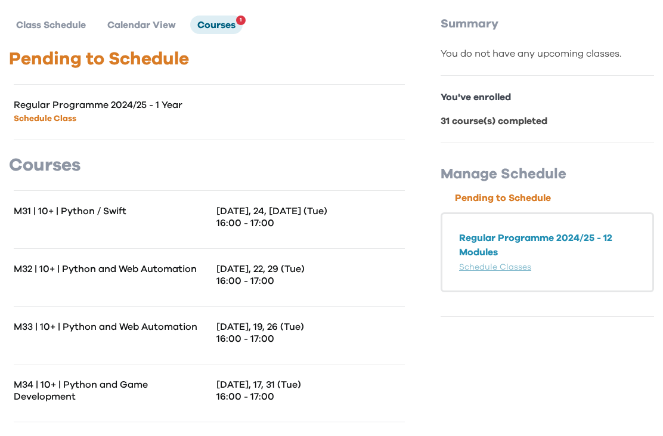
click at [553, 230] on div "Regular Programme 2024/25 - 12 Modules Schedule Classes" at bounding box center [547, 253] width 213 height 80
click at [552, 229] on div "Regular Programme 2024/25 - 12 Modules Schedule Classes" at bounding box center [547, 253] width 213 height 80
click at [283, 225] on p "16:00 - 17:00" at bounding box center [310, 224] width 188 height 12
click at [268, 232] on div "[DATE], 24, [DATE] (Tue) 16:00 - 17:00" at bounding box center [307, 220] width 196 height 29
click at [268, 231] on div "[DATE], 24, [DATE] (Tue) 16:00 - 17:00" at bounding box center [307, 220] width 196 height 29
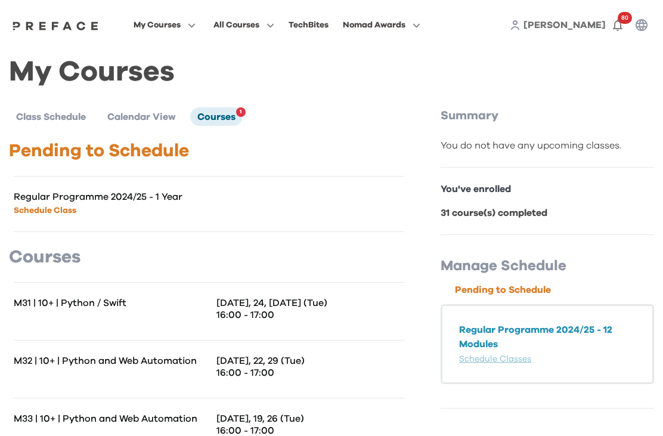
scroll to position [0, 0]
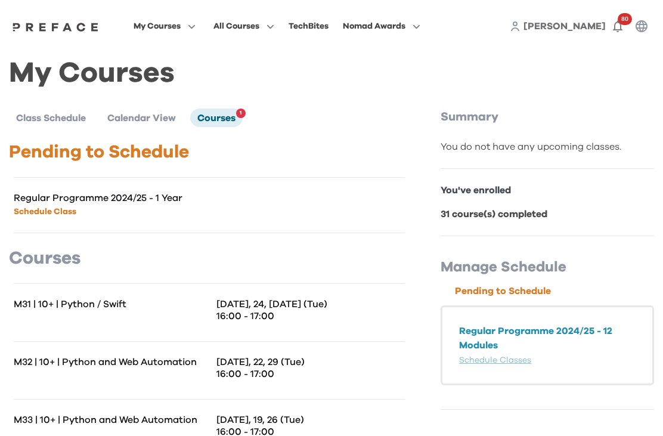
click at [623, 23] on span "80" at bounding box center [625, 19] width 14 height 12
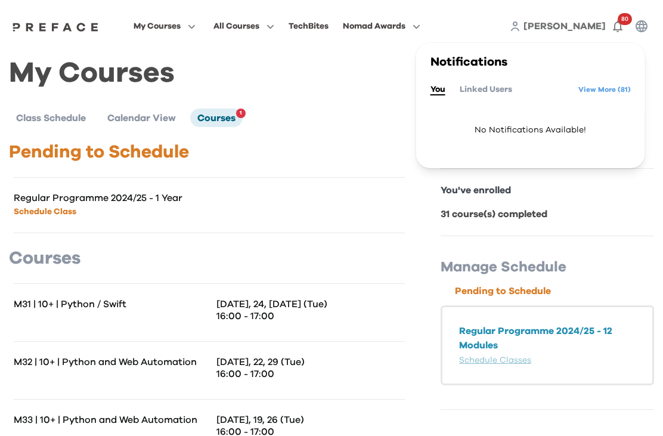
click at [500, 86] on button "Linked Users" at bounding box center [486, 89] width 52 height 13
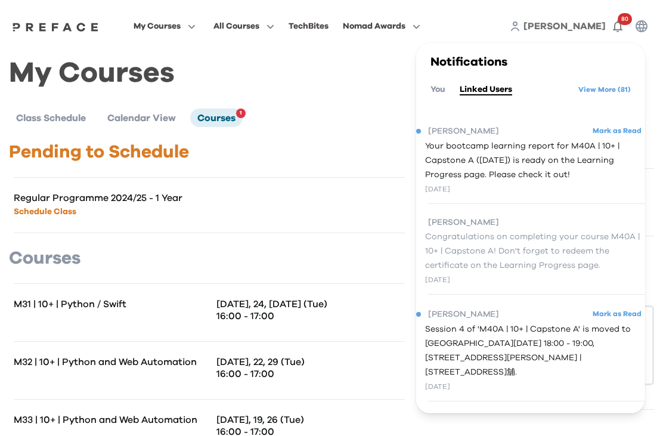
click at [556, 258] on span "Congratulations on completing your course M40A | 10+ | Capstone A! Don't forget…" at bounding box center [535, 250] width 220 height 43
click at [478, 266] on span "Congratulations on completing your course M40A | 10+ | Capstone A! Don't forget…" at bounding box center [535, 250] width 220 height 43
click at [485, 221] on span "[PERSON_NAME]" at bounding box center [463, 222] width 71 height 14
click at [610, 91] on link "View More ( 81 )" at bounding box center [604, 89] width 52 height 19
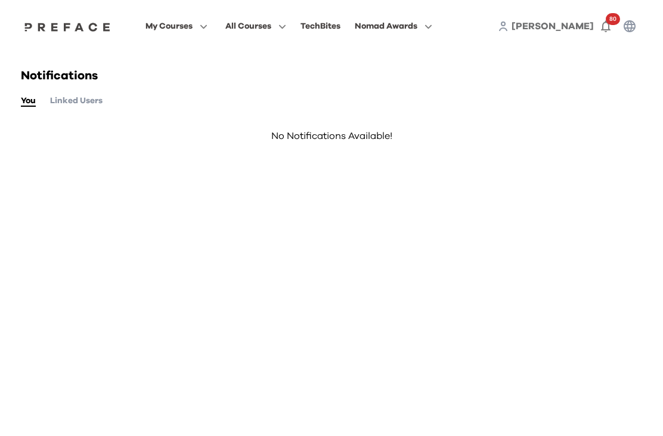
click at [84, 107] on button "Linked Users" at bounding box center [76, 100] width 52 height 13
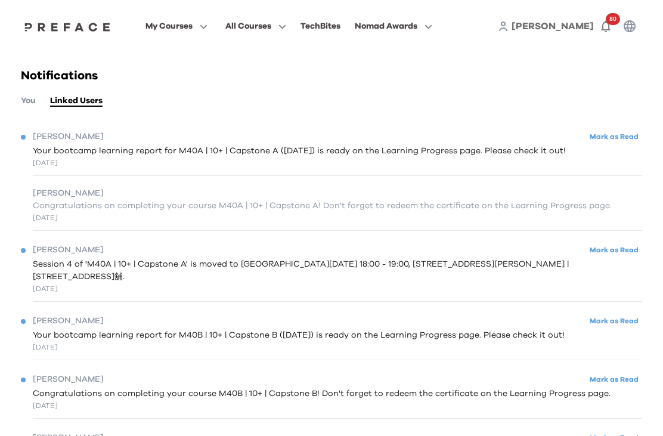
click at [146, 210] on span "Congratulations on completing your course M40A | 10+ | Capstone A! Don't forget…" at bounding box center [322, 206] width 579 height 13
click at [207, 26] on icon "button" at bounding box center [201, 26] width 13 height 9
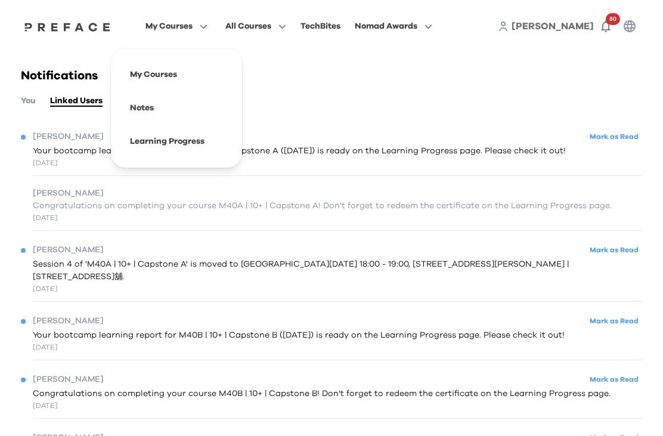
click at [227, 79] on span at bounding box center [176, 74] width 112 height 33
